Goal: Complete application form: Complete application form

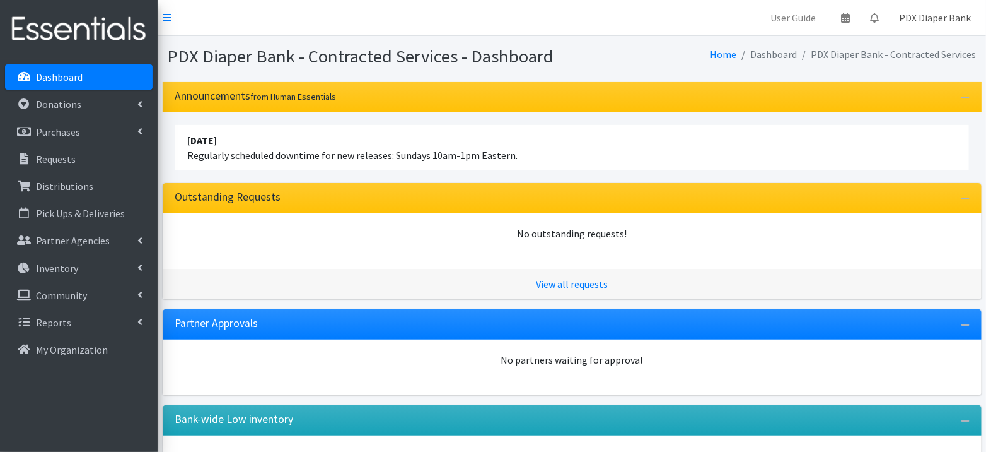
click at [954, 24] on link "PDX Diaper Bank" at bounding box center [935, 17] width 92 height 25
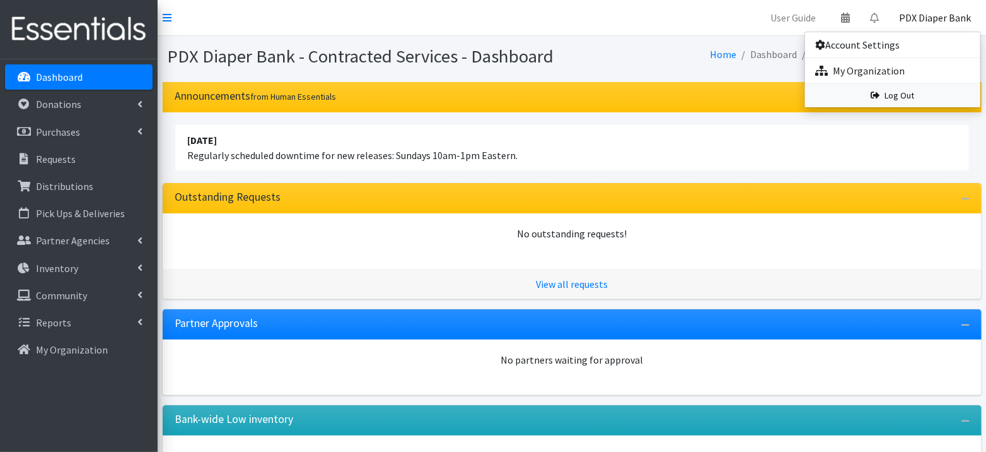
click at [919, 94] on link "Log Out" at bounding box center [892, 95] width 175 height 23
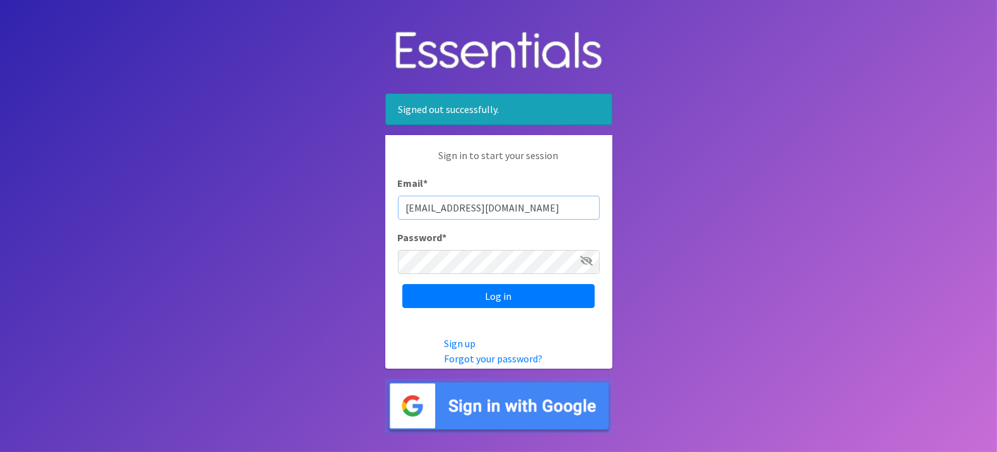
click at [488, 208] on input "pdxdiaperbank@pdxdiaperbank.org" at bounding box center [499, 207] width 202 height 24
type input "[PERSON_NAME][EMAIL_ADDRESS][DOMAIN_NAME]"
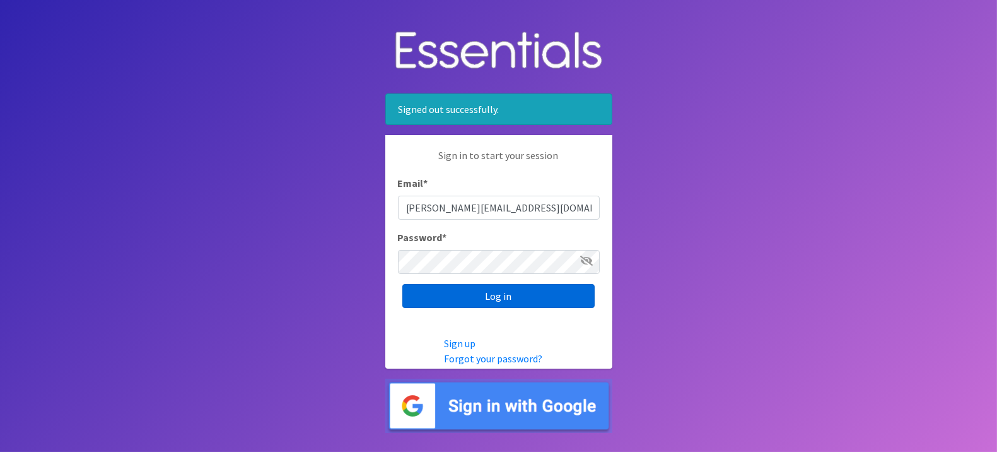
click at [508, 297] on input "Log in" at bounding box center [498, 296] width 192 height 24
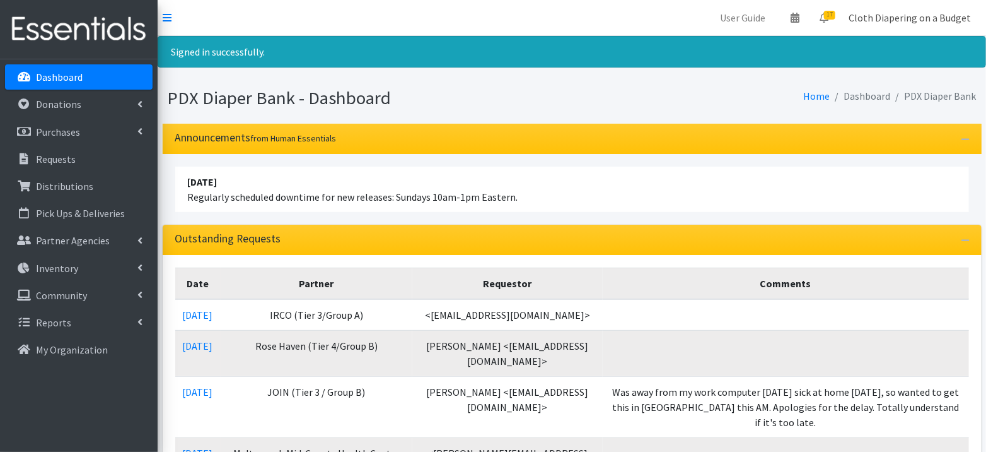
click at [930, 24] on link "Cloth Diapering on a Budget" at bounding box center [910, 17] width 143 height 25
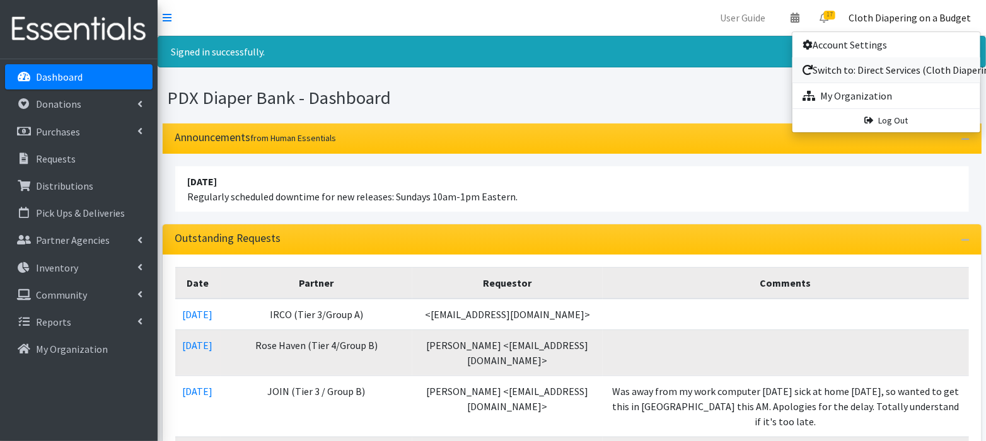
click at [895, 76] on link "Switch to: Direct Services (Cloth Diapering Workshops)" at bounding box center [887, 69] width 188 height 25
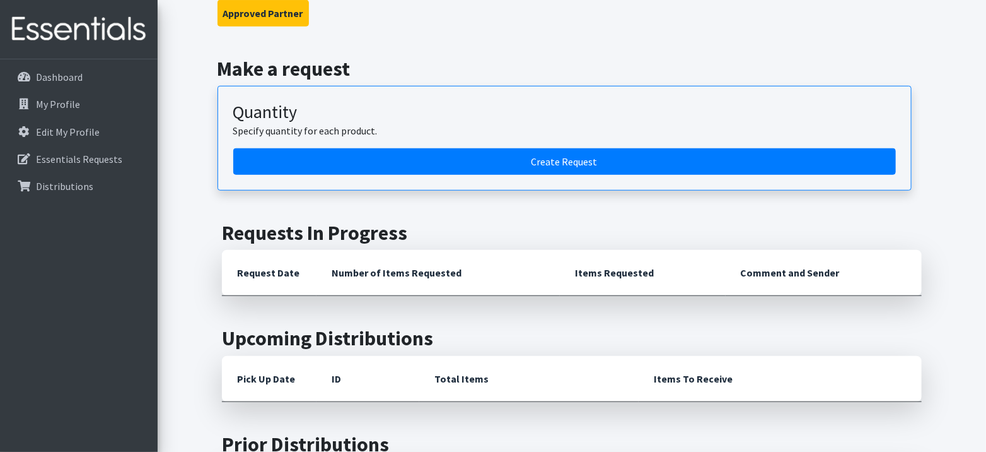
scroll to position [372, 0]
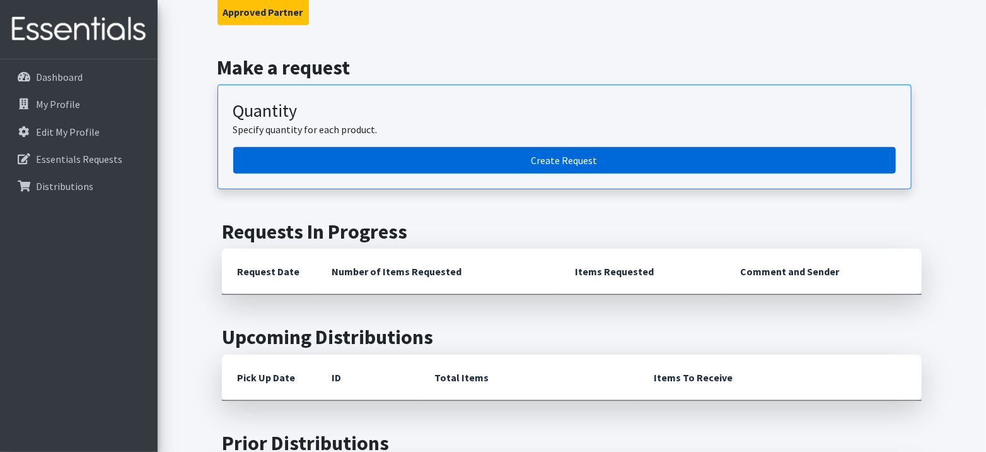
click at [568, 147] on link "Create Request" at bounding box center [564, 160] width 663 height 26
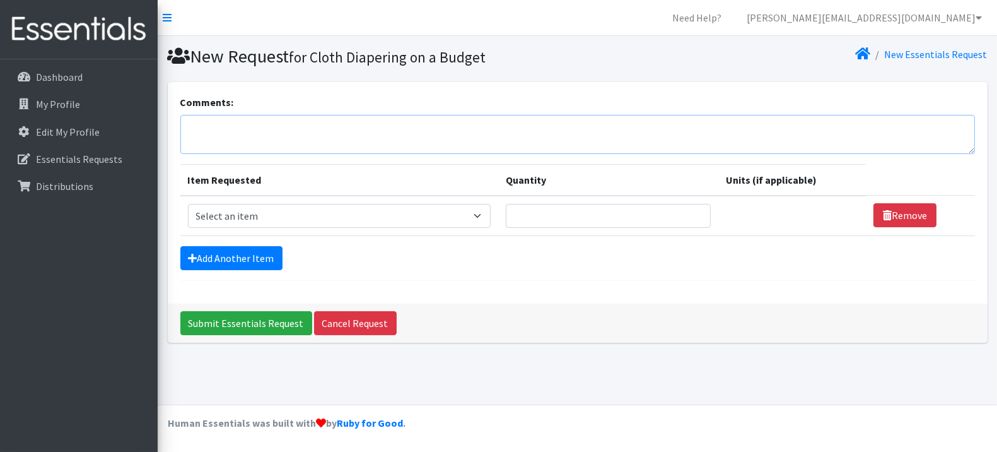
click at [315, 136] on textarea "Comments:" at bounding box center [577, 134] width 795 height 39
type textarea "[PERSON_NAME] and baby Cadence"
click at [293, 218] on select "Select an item Adult Briefs (Large, approx. 38"-56") Adult Briefs (Medium, appr…" at bounding box center [339, 216] width 303 height 24
select select "1163"
click at [188, 204] on select "Select an item Adult Briefs (Large, approx. 38"-56") Adult Briefs (Medium, appr…" at bounding box center [339, 216] width 303 height 24
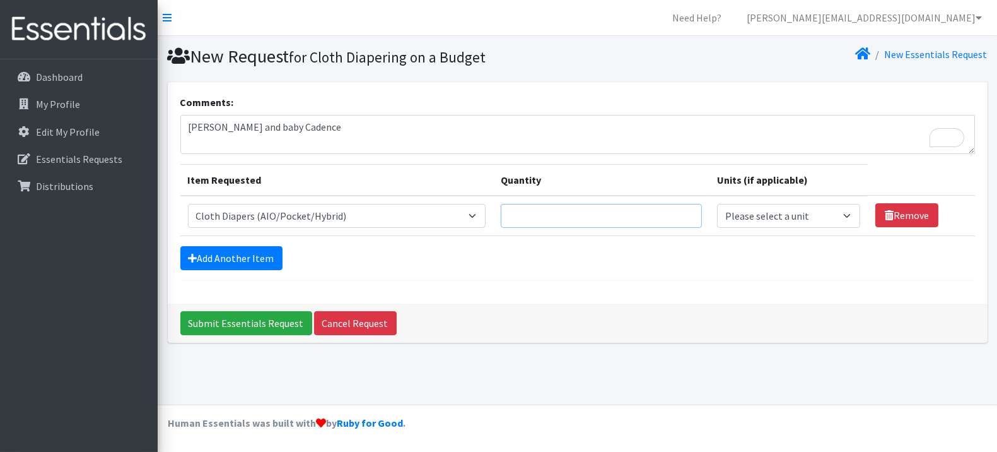
click at [591, 215] on input "Quantity" at bounding box center [601, 216] width 201 height 24
type input "7"
click at [786, 211] on select "Please select a unit units packs" at bounding box center [788, 216] width 143 height 24
select select
click at [717, 204] on select "Please select a unit units packs" at bounding box center [788, 216] width 143 height 24
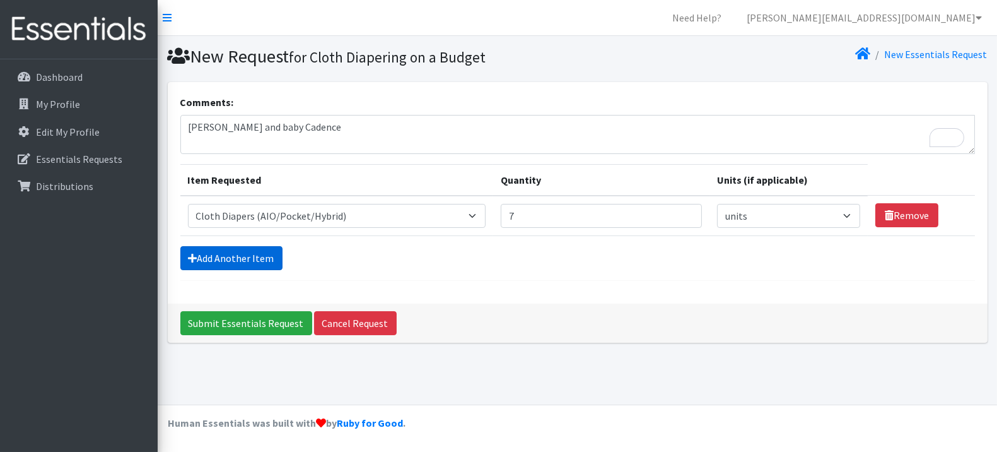
click at [231, 259] on link "Add Another Item" at bounding box center [231, 258] width 102 height 24
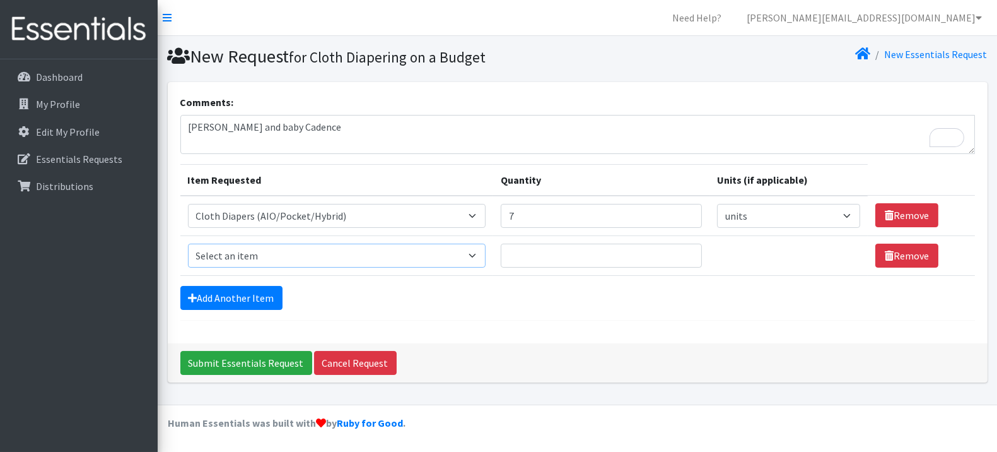
click at [265, 260] on select "Select an item Adult Briefs (Large, approx. 38"-56") Adult Briefs (Medium, appr…" at bounding box center [337, 255] width 298 height 24
click at [188, 243] on select "Select an item Adult Briefs (Large, approx. 38"-56") Adult Briefs (Medium, appr…" at bounding box center [337, 255] width 298 height 24
click at [456, 257] on select "Select an item Adult Briefs (Large, approx. 38"-56") Adult Briefs (Medium, appr…" at bounding box center [337, 255] width 298 height 24
select select "1173"
click at [188, 243] on select "Select an item Adult Briefs (Large, approx. 38"-56") Adult Briefs (Medium, appr…" at bounding box center [337, 255] width 298 height 24
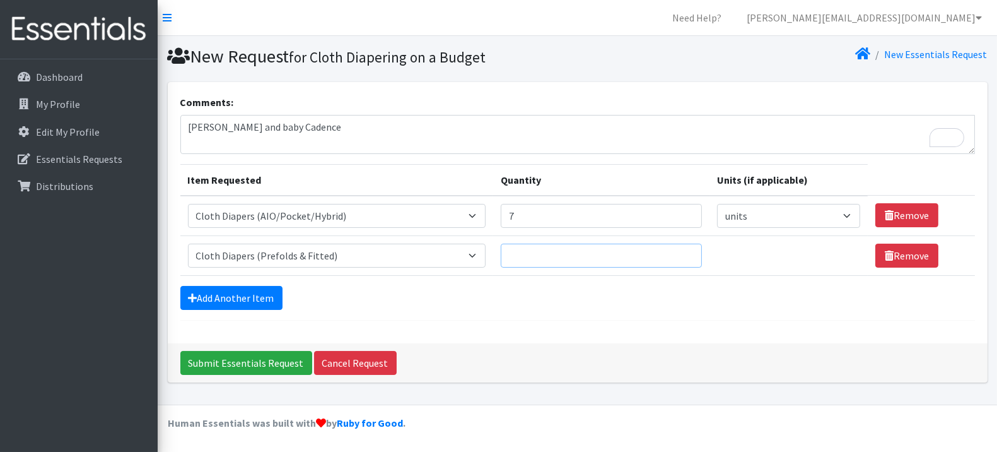
click at [576, 259] on input "Quantity" at bounding box center [601, 255] width 201 height 24
type input "15"
click at [885, 254] on link "Remove" at bounding box center [906, 255] width 63 height 24
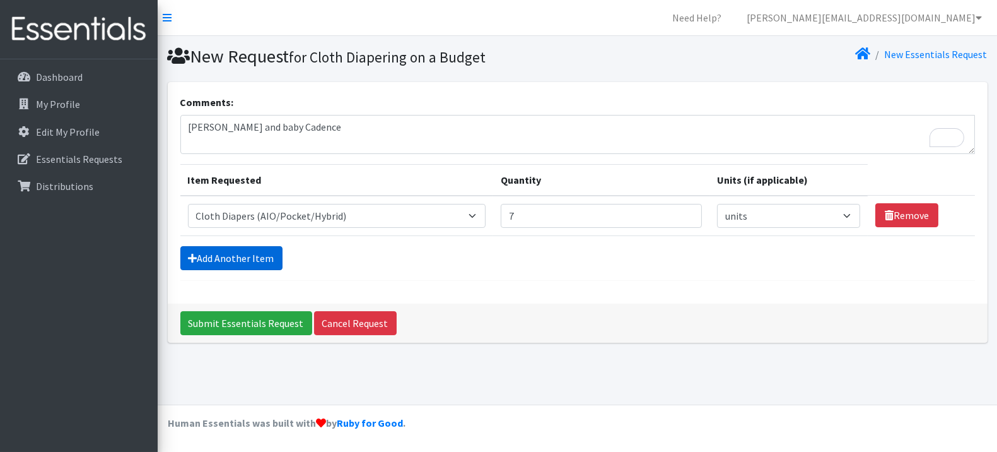
click at [209, 249] on link "Add Another Item" at bounding box center [231, 258] width 102 height 24
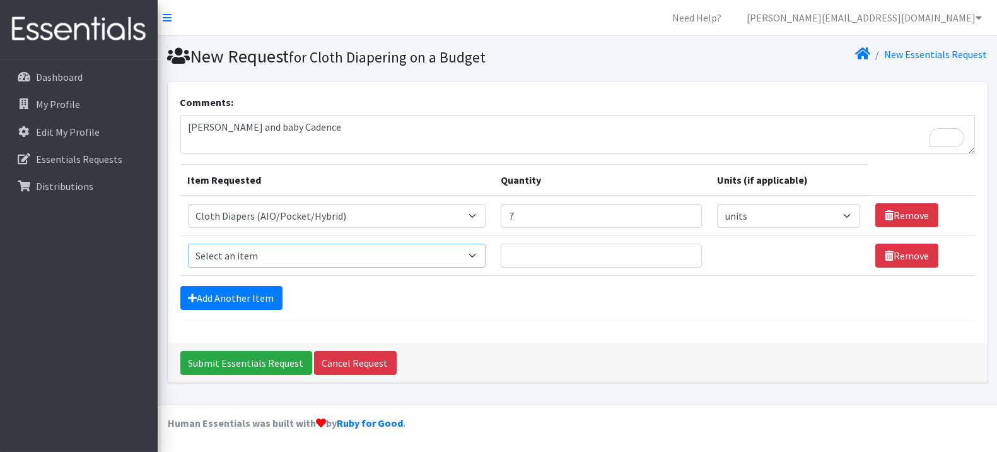
click at [218, 255] on select "Select an item Adult Briefs (Large, approx. 38"-56") Adult Briefs (Medium, appr…" at bounding box center [337, 255] width 298 height 24
select select "1173"
click at [188, 243] on select "Select an item Adult Briefs (Large, approx. 38"-56") Adult Briefs (Medium, appr…" at bounding box center [337, 255] width 298 height 24
type input "15"
click at [249, 296] on link "Add Another Item" at bounding box center [231, 298] width 102 height 24
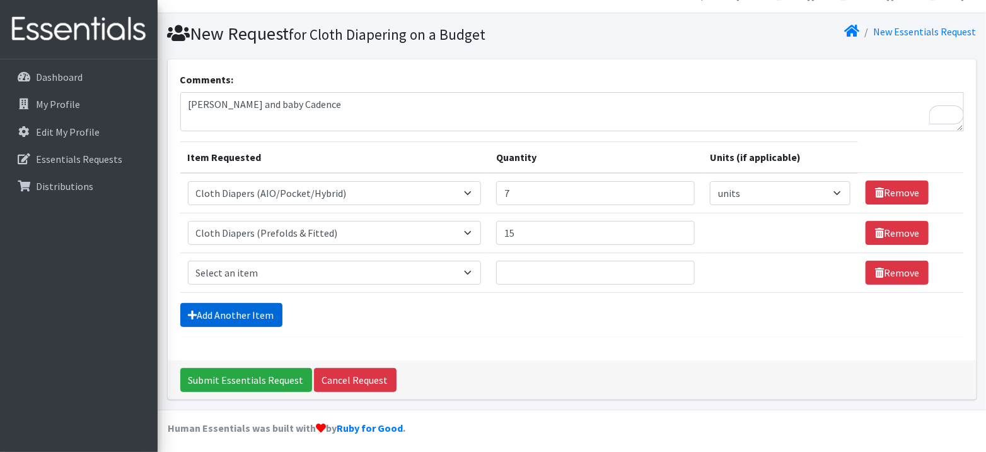
scroll to position [23, 0]
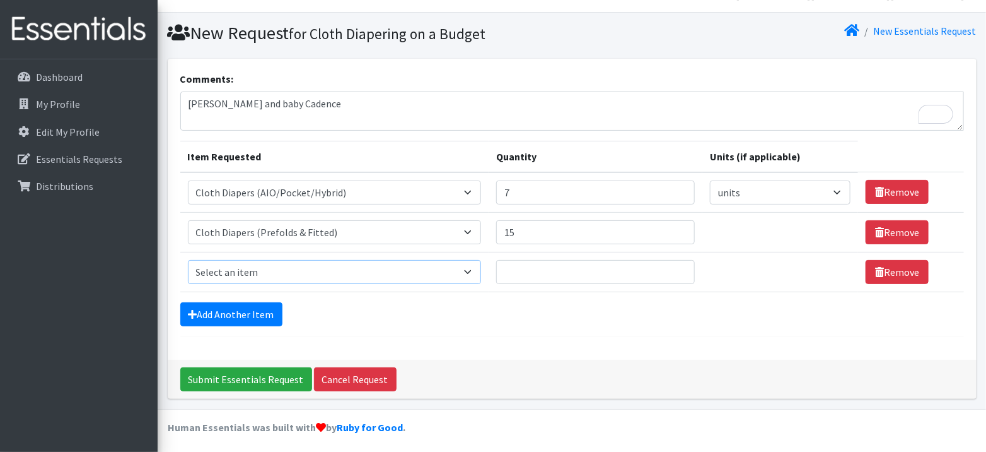
click at [267, 273] on select "Select an item Adult Briefs (Large, approx. 38"-56") Adult Briefs (Medium, appr…" at bounding box center [335, 272] width 294 height 24
select select "1627"
click at [188, 260] on select "Select an item Adult Briefs (Large, approx. 38"-56") Adult Briefs (Medium, appr…" at bounding box center [335, 272] width 294 height 24
type input "2"
click at [206, 308] on link "Add Another Item" at bounding box center [231, 314] width 102 height 24
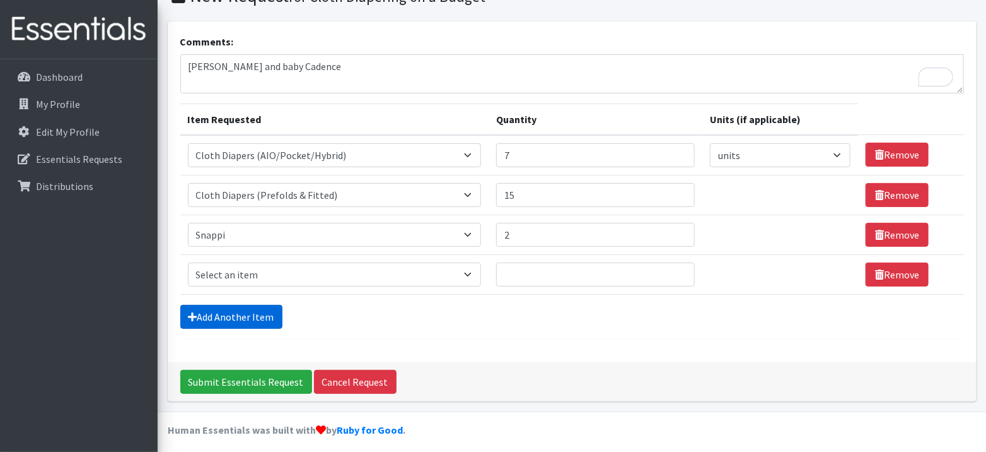
scroll to position [63, 0]
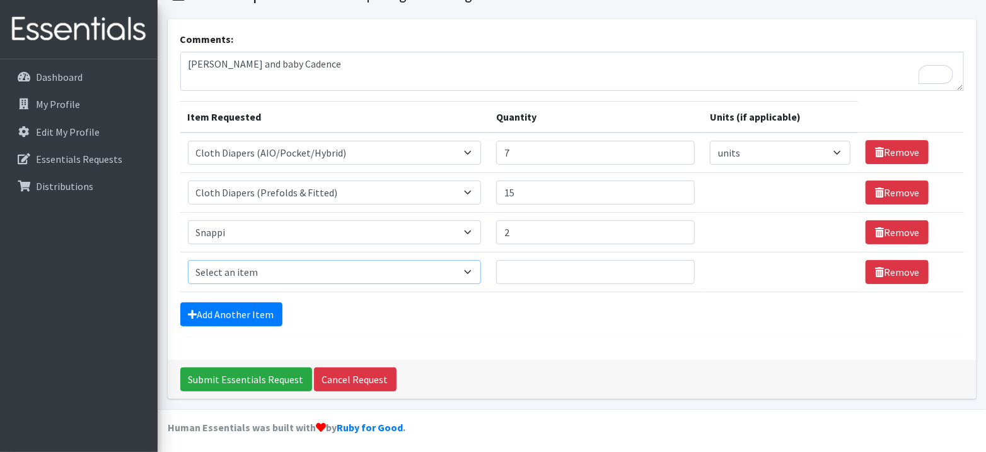
click at [306, 274] on select "Select an item Adult Briefs (Large, approx. 38"-56") Adult Briefs (Medium, appr…" at bounding box center [335, 272] width 294 height 24
select select "1174"
click at [188, 260] on select "Select an item Adult Briefs (Large, approx. 38"-56") Adult Briefs (Medium, appr…" at bounding box center [335, 272] width 294 height 24
type input "7"
click at [204, 302] on link "Add Another Item" at bounding box center [231, 314] width 102 height 24
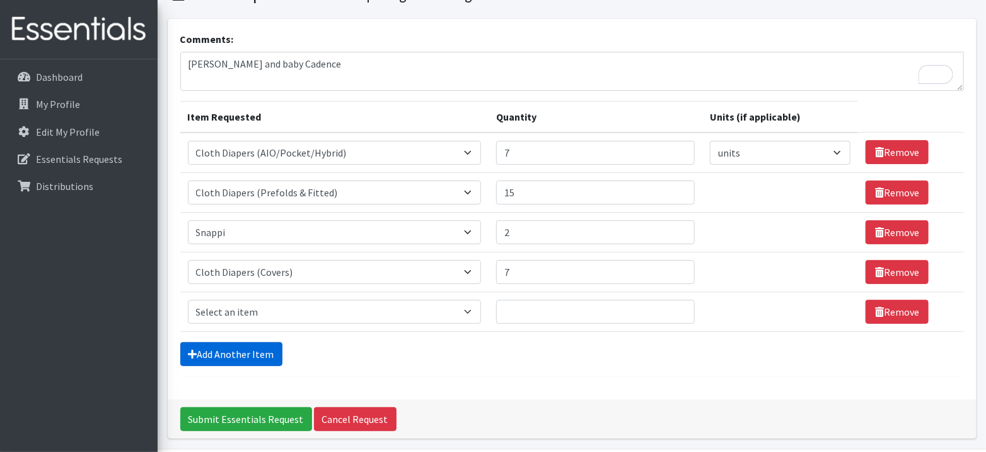
scroll to position [102, 0]
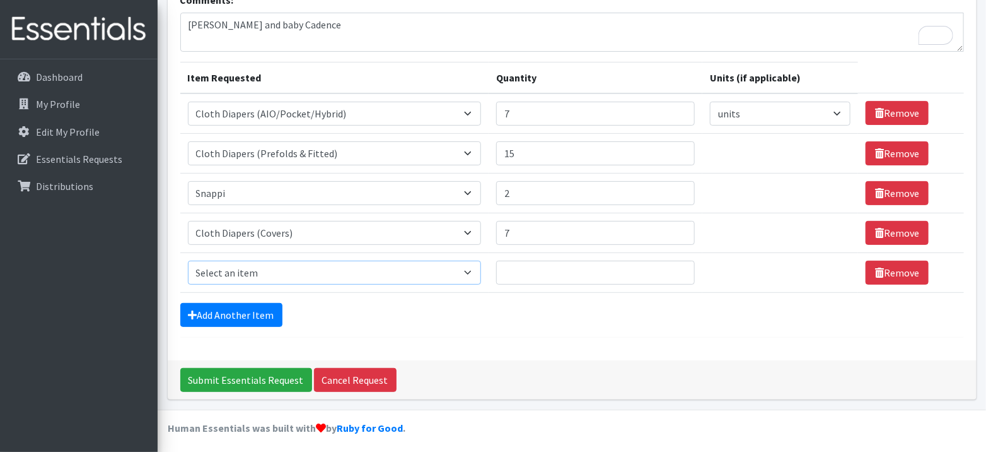
click at [226, 269] on select "Select an item Adult Briefs (Large, approx. 38"-56") Adult Briefs (Medium, appr…" at bounding box center [335, 272] width 294 height 24
select select "1160"
click at [188, 260] on select "Select an item Adult Briefs (Large, approx. 38"-56") Adult Briefs (Medium, appr…" at bounding box center [335, 272] width 294 height 24
click at [551, 267] on input "Quantity" at bounding box center [595, 272] width 199 height 24
type input "5"
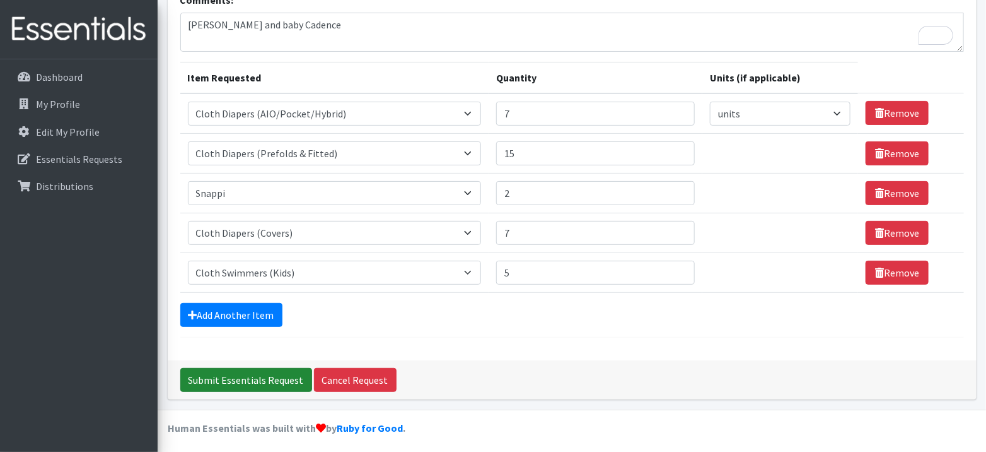
click at [264, 370] on input "Submit Essentials Request" at bounding box center [246, 380] width 132 height 24
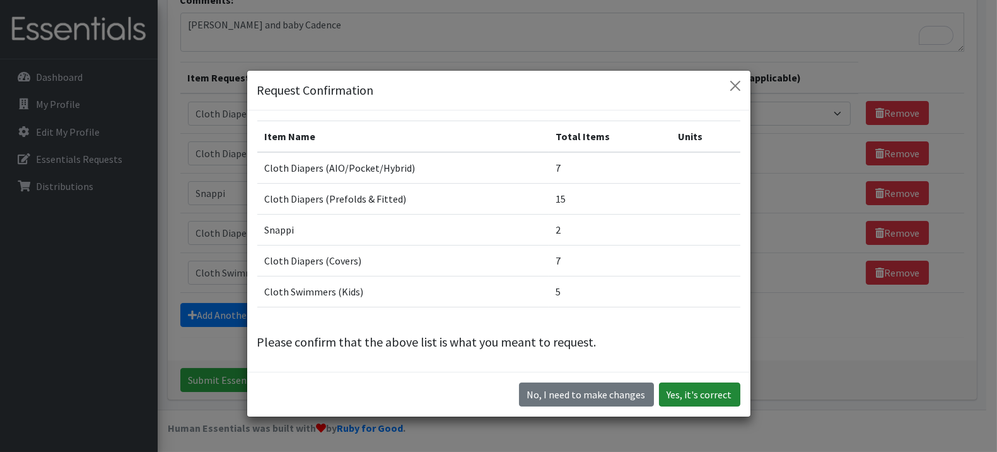
click at [704, 390] on button "Yes, it's correct" at bounding box center [699, 394] width 81 height 24
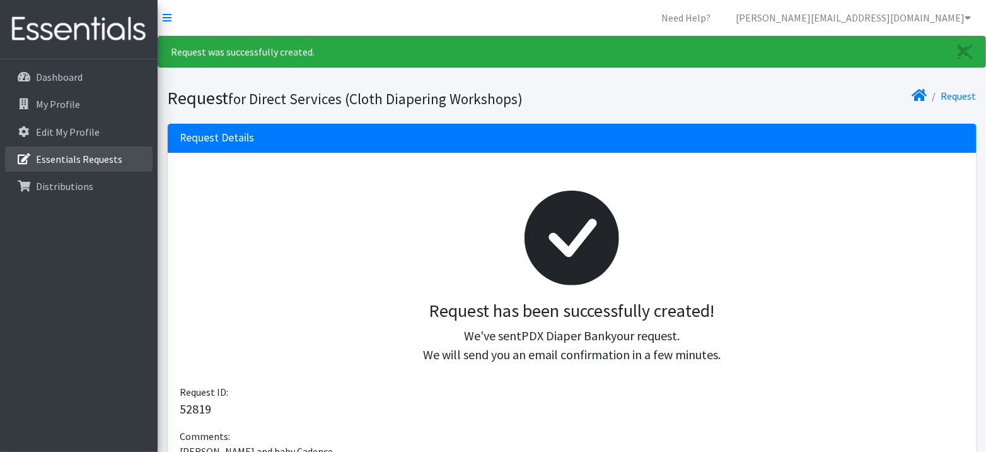
click at [81, 155] on p "Essentials Requests" at bounding box center [79, 159] width 86 height 13
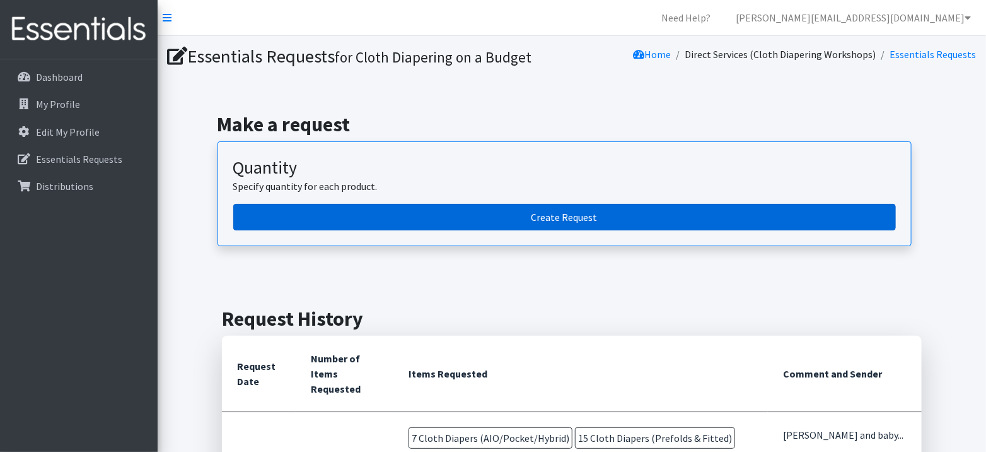
click at [474, 216] on link "Create Request" at bounding box center [564, 217] width 663 height 26
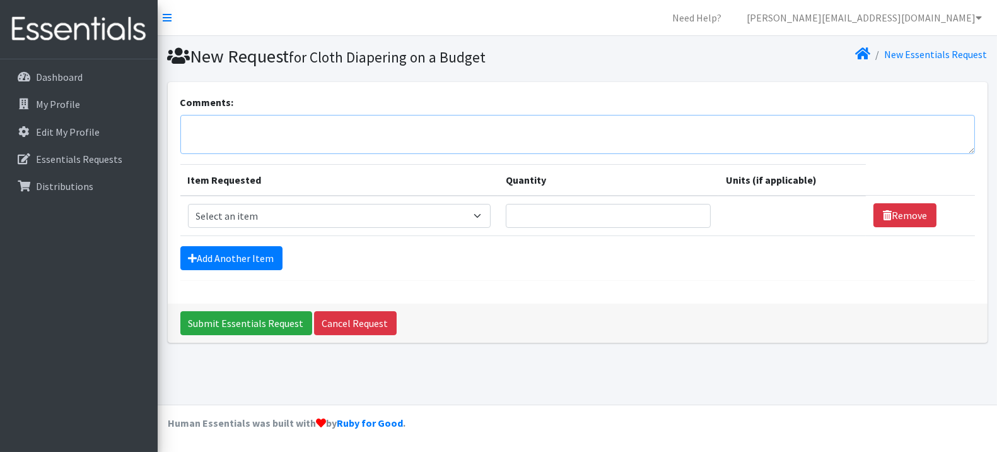
click at [388, 129] on textarea "Comments:" at bounding box center [577, 134] width 795 height 39
type textarea "Max, April, and Baby [PERSON_NAME]"
click at [342, 212] on select "Select an item Adult Briefs (Large, approx. 38"-56") Adult Briefs (Medium, appr…" at bounding box center [339, 216] width 303 height 24
select select "1173"
click at [188, 204] on select "Select an item Adult Briefs (Large, approx. 38"-56") Adult Briefs (Medium, appr…" at bounding box center [339, 216] width 303 height 24
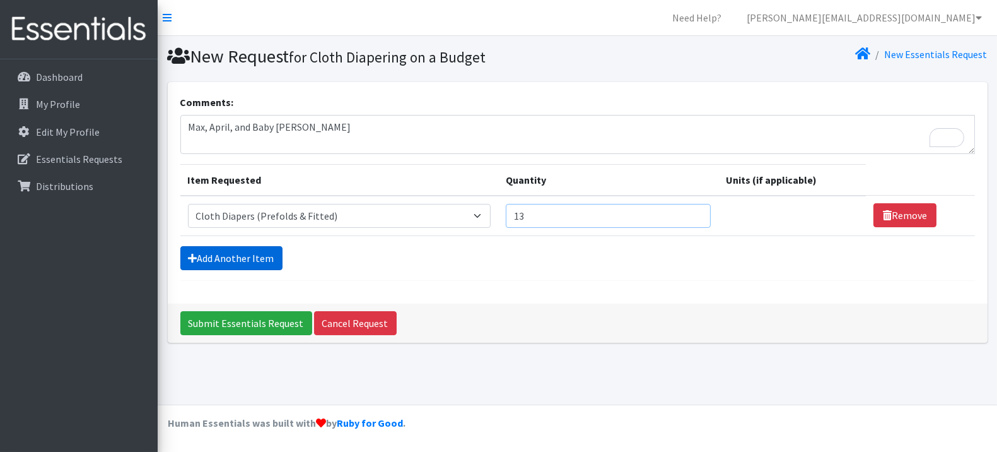
type input "13"
click at [247, 261] on link "Add Another Item" at bounding box center [231, 258] width 102 height 24
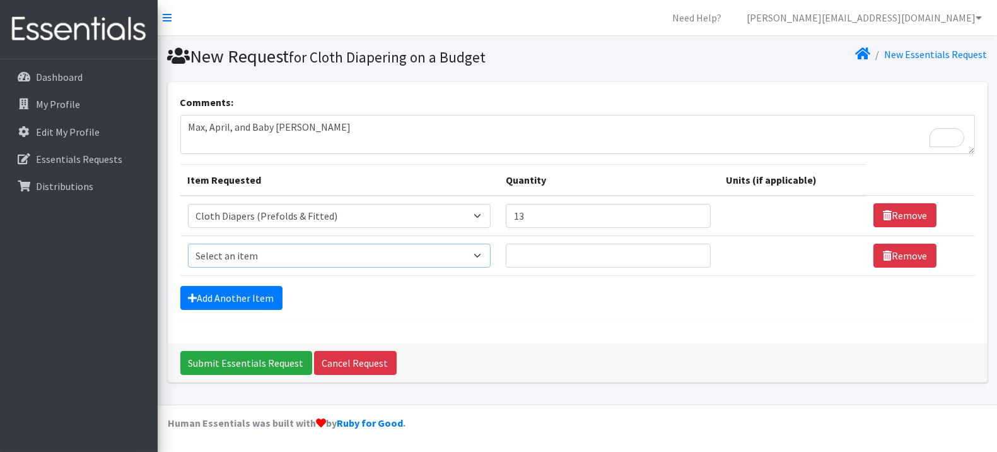
click at [249, 250] on select "Select an item Adult Briefs (Large, approx. 38"-56") Adult Briefs (Medium, appr…" at bounding box center [339, 255] width 303 height 24
click at [458, 257] on select "Select an item Adult Briefs (Large, approx. 38"-56") Adult Briefs (Medium, appr…" at bounding box center [339, 255] width 303 height 24
select select "1628"
click at [188, 243] on select "Select an item Adult Briefs (Large, approx. 38"-56") Adult Briefs (Medium, appr…" at bounding box center [339, 255] width 303 height 24
type input "1"
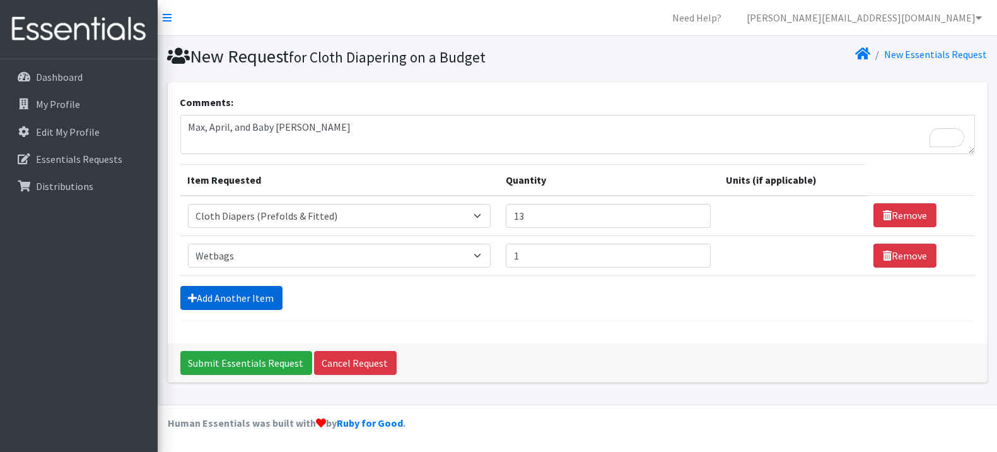
click at [265, 295] on link "Add Another Item" at bounding box center [231, 298] width 102 height 24
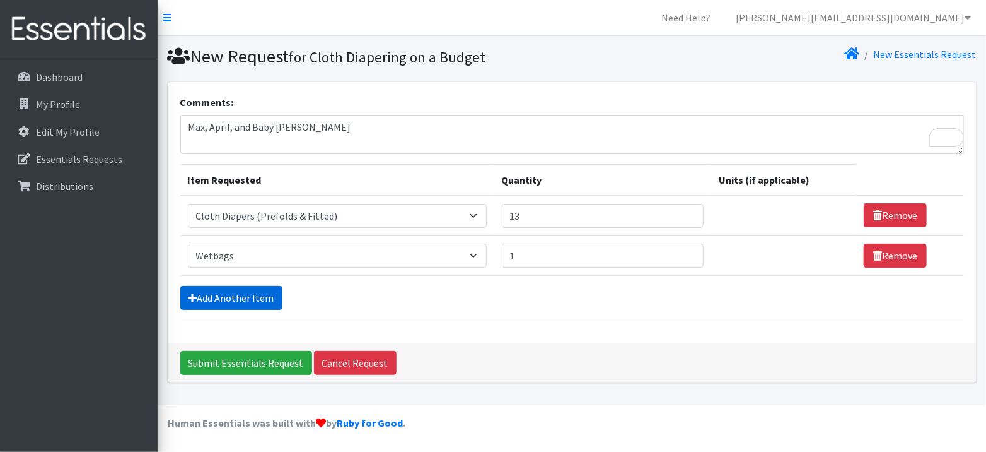
scroll to position [23, 0]
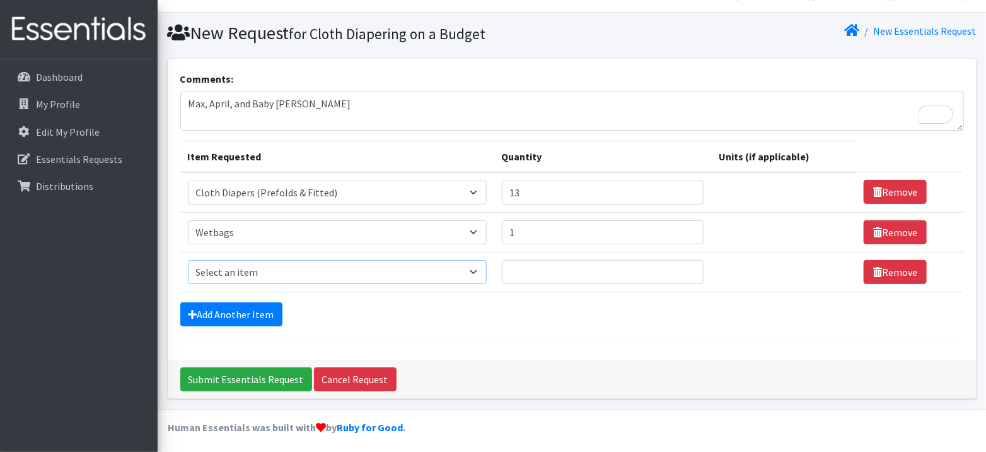
click at [271, 265] on select "Select an item Adult Briefs (Large, approx. 38"-56") Adult Briefs (Medium, appr…" at bounding box center [337, 272] width 299 height 24
select select "1174"
click at [188, 260] on select "Select an item Adult Briefs (Large, approx. 38"-56") Adult Briefs (Medium, appr…" at bounding box center [337, 272] width 299 height 24
click at [575, 271] on input "Quantity" at bounding box center [603, 272] width 202 height 24
type input "4"
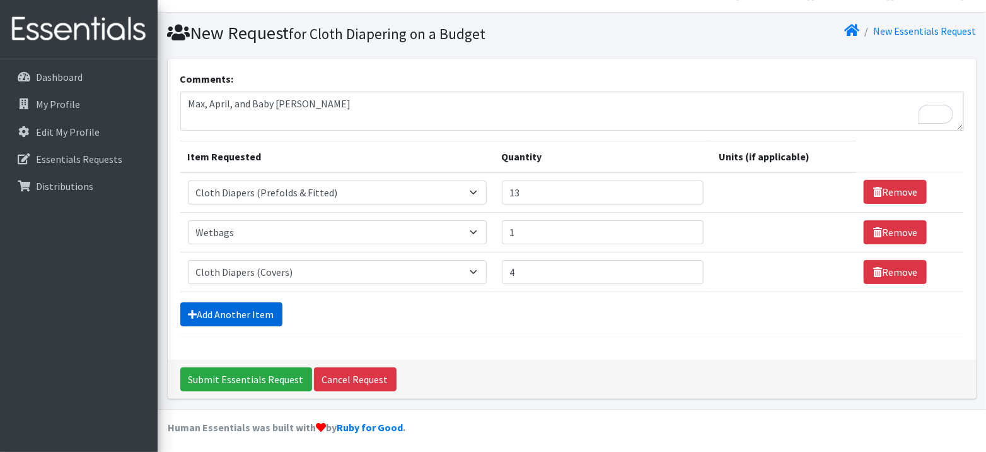
click at [265, 305] on link "Add Another Item" at bounding box center [231, 314] width 102 height 24
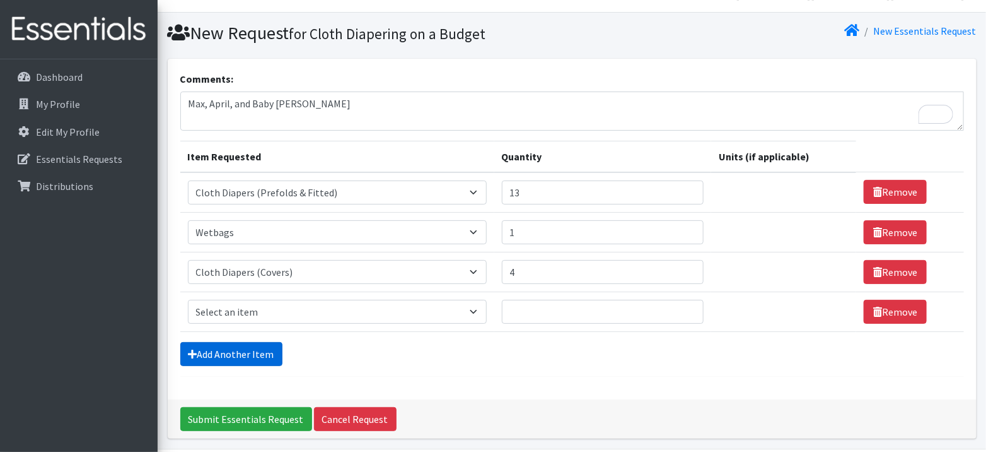
scroll to position [63, 0]
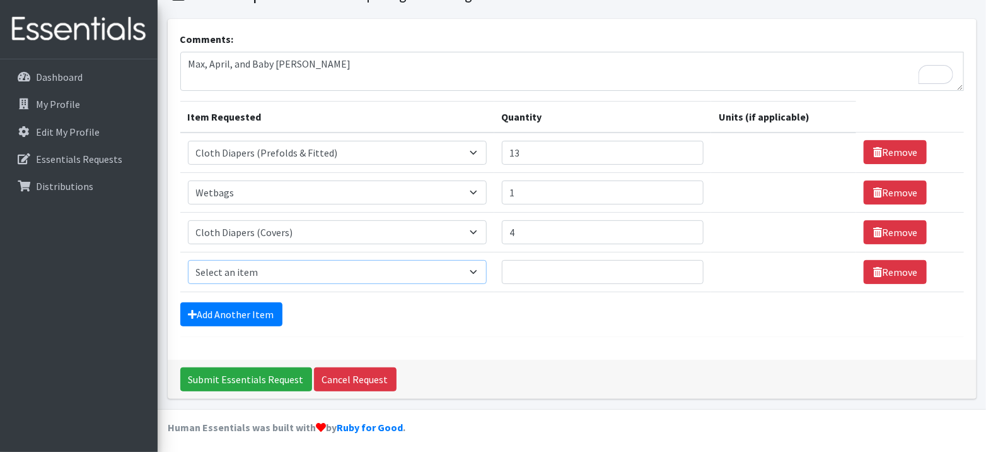
click at [332, 272] on select "Select an item Adult Briefs (Large, approx. 38"-56") Adult Briefs (Medium, appr…" at bounding box center [337, 272] width 299 height 24
select select "1163"
click at [188, 260] on select "Select an item Adult Briefs (Large, approx. 38"-56") Adult Briefs (Medium, appr…" at bounding box center [337, 272] width 299 height 24
click at [548, 265] on input "Quantity" at bounding box center [595, 272] width 199 height 24
type input "3"
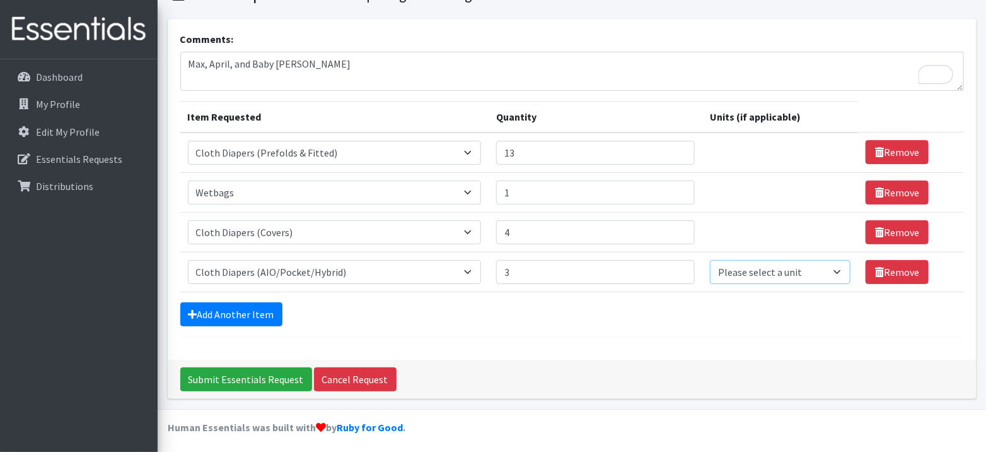
click at [788, 267] on select "Please select a unit units packs" at bounding box center [780, 272] width 141 height 24
select select
click at [710, 260] on select "Please select a unit units packs" at bounding box center [780, 272] width 141 height 24
click at [252, 312] on link "Add Another Item" at bounding box center [231, 314] width 102 height 24
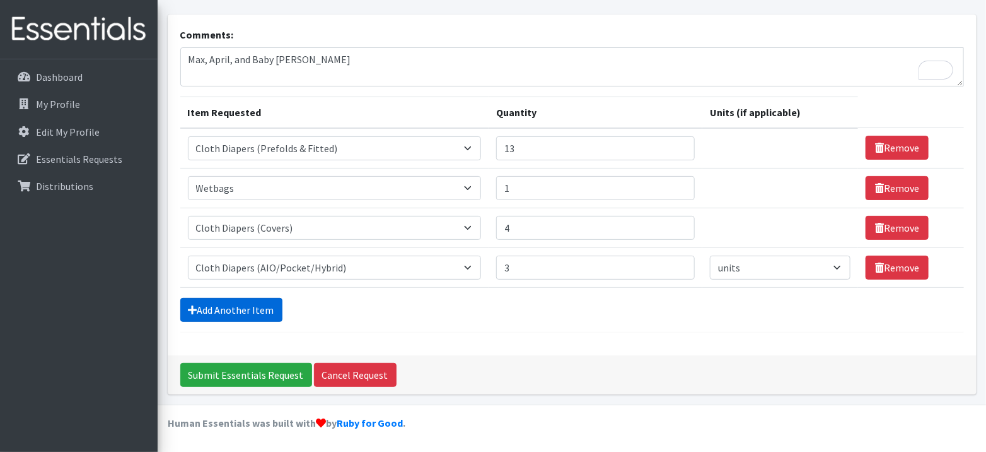
scroll to position [102, 0]
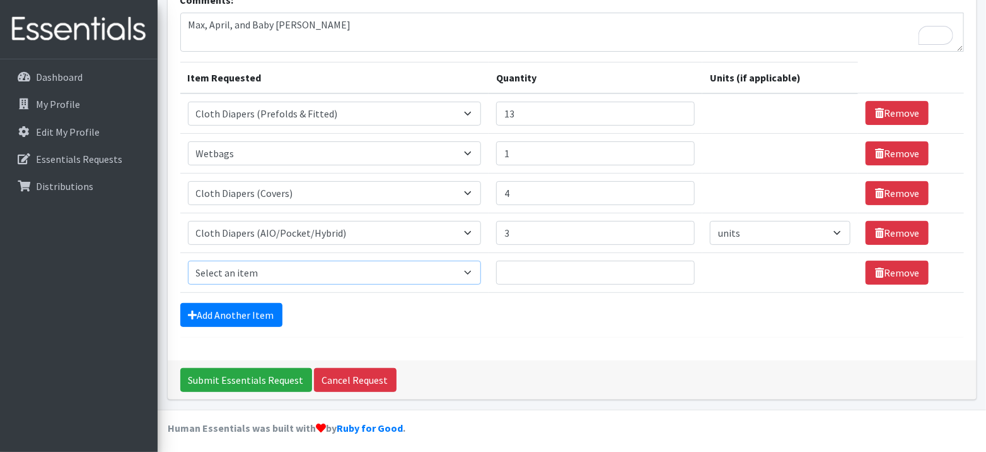
click at [301, 270] on select "Select an item Adult Briefs (Large, approx. 38"-56") Adult Briefs (Medium, appr…" at bounding box center [335, 272] width 294 height 24
select select "1160"
click at [188, 260] on select "Select an item Adult Briefs (Large, approx. 38"-56") Adult Briefs (Medium, appr…" at bounding box center [335, 272] width 294 height 24
click at [548, 269] on input "Quantity" at bounding box center [595, 272] width 199 height 24
type input "4"
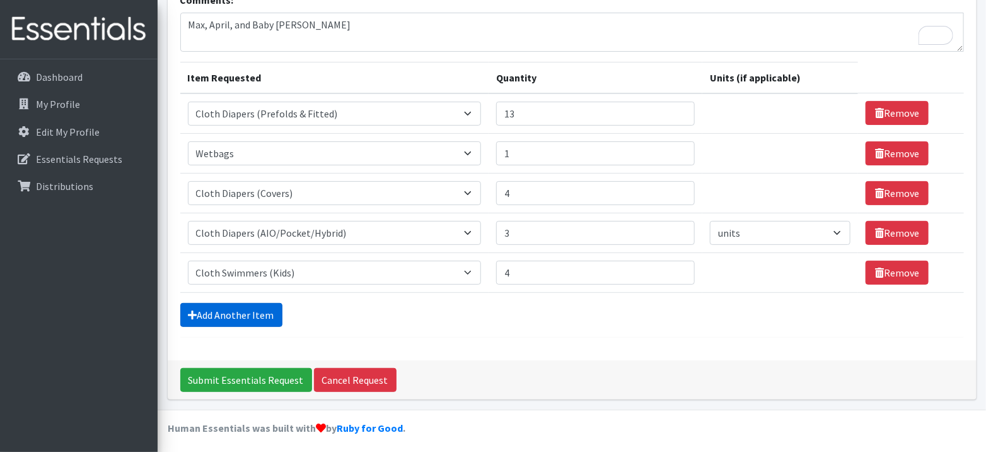
click at [271, 312] on link "Add Another Item" at bounding box center [231, 315] width 102 height 24
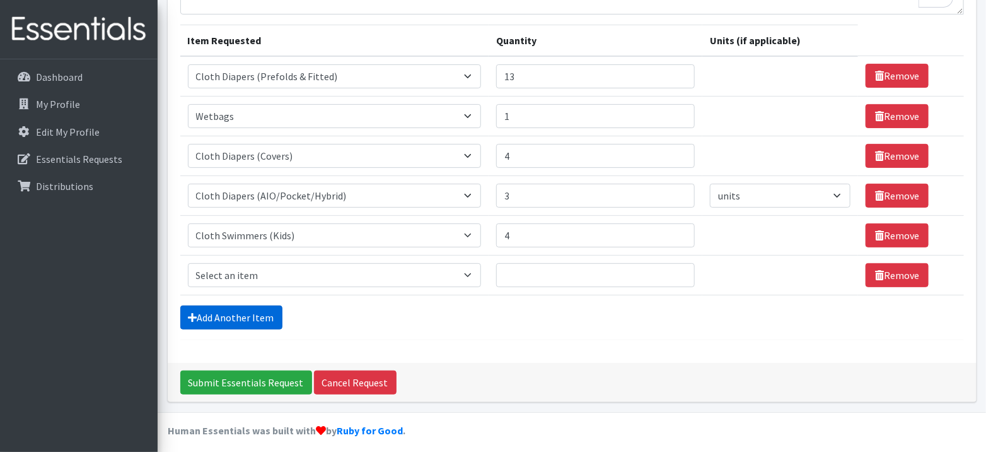
scroll to position [142, 0]
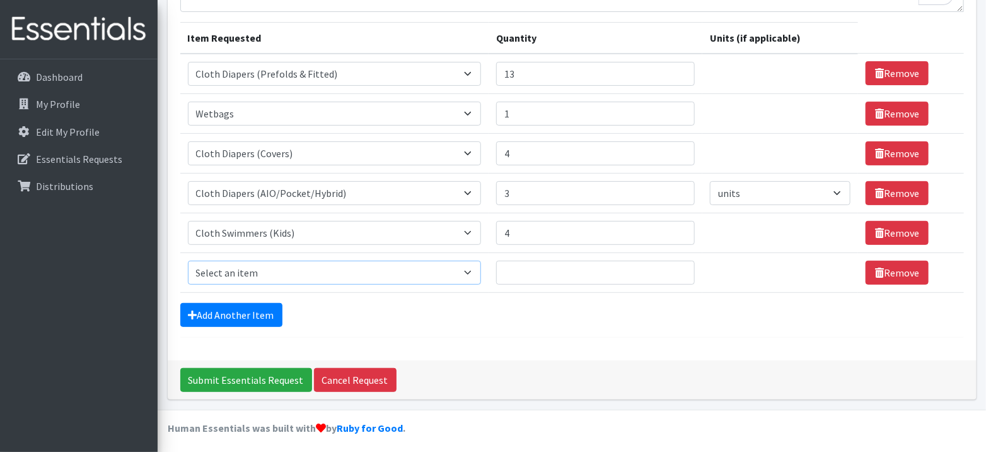
click at [273, 267] on select "Select an item Adult Briefs (Large, approx. 38"-56") Adult Briefs (Medium, appr…" at bounding box center [335, 272] width 294 height 24
select select "1170"
click at [188, 260] on select "Select an item Adult Briefs (Large, approx. 38"-56") Adult Briefs (Medium, appr…" at bounding box center [335, 272] width 294 height 24
type input "42"
click at [795, 268] on select "Please select a unit units packs" at bounding box center [780, 272] width 141 height 24
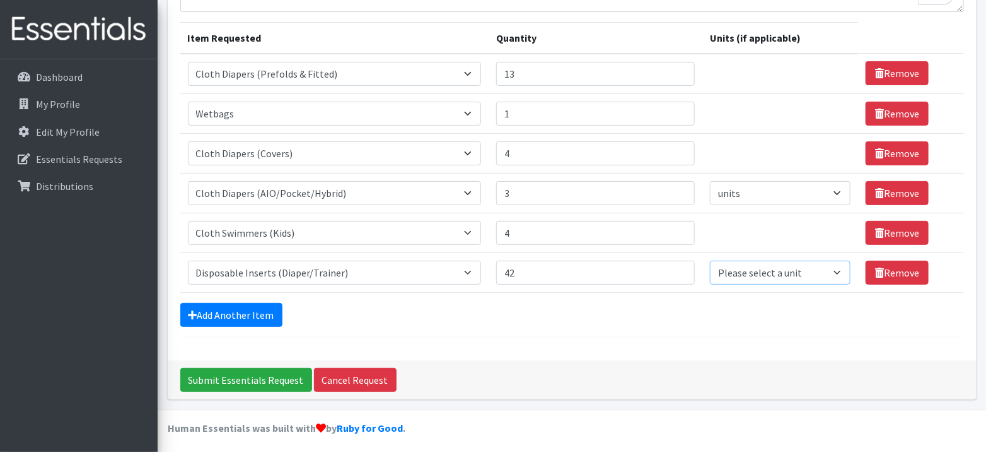
select select
click at [710, 260] on select "Please select a unit units packs" at bounding box center [780, 272] width 141 height 24
click at [265, 381] on input "Submit Essentials Request" at bounding box center [246, 380] width 132 height 24
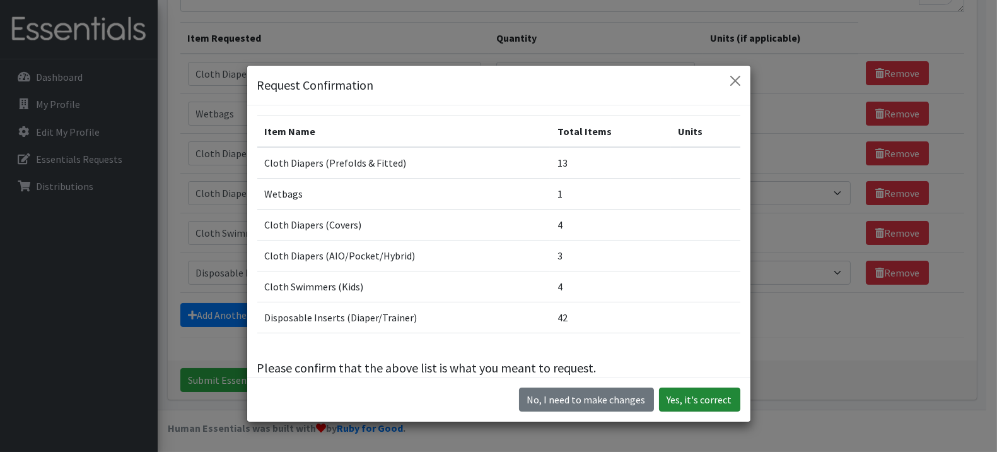
click at [711, 399] on button "Yes, it's correct" at bounding box center [699, 399] width 81 height 24
